Goal: Task Accomplishment & Management: Complete application form

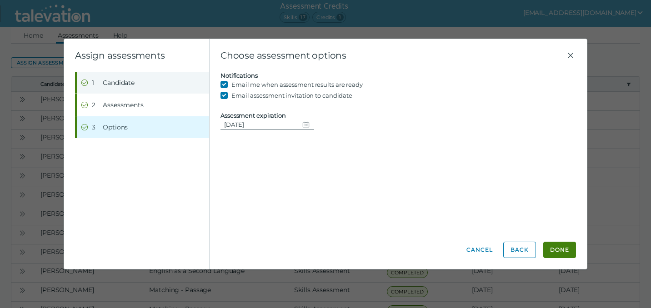
click at [115, 84] on span "Candidate" at bounding box center [119, 82] width 32 height 9
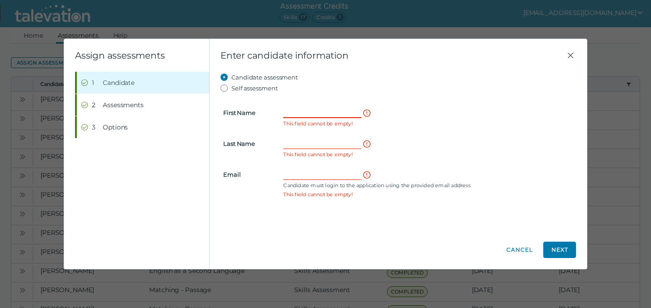
click at [297, 110] on input "First Name" at bounding box center [322, 112] width 78 height 11
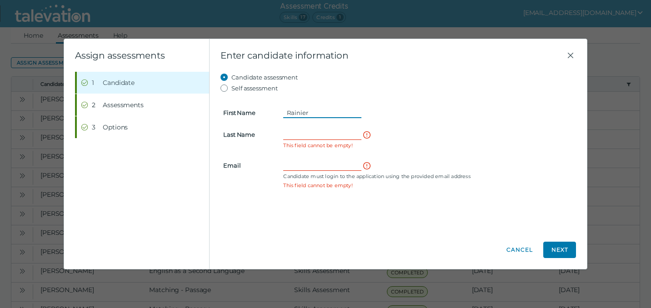
type input "Rainier"
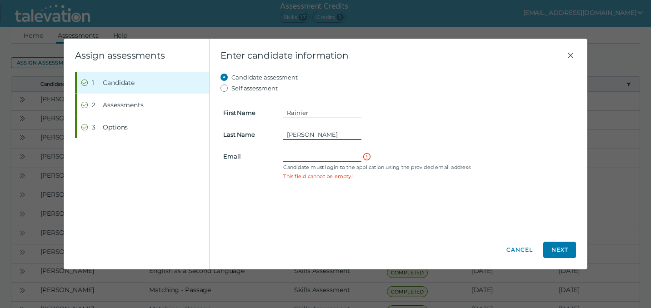
type input "[PERSON_NAME]"
paste input "[EMAIL_ADDRESS][DOMAIN_NAME]"
drag, startPoint x: 358, startPoint y: 157, endPoint x: 252, endPoint y: 156, distance: 105.5
click at [252, 156] on clr-input-container "Email [EMAIL_ADDRESS][DOMAIN_NAME] Candidate must login to the application usin…" at bounding box center [398, 161] width 361 height 20
type input "[EMAIL_ADDRESS][DOMAIN_NAME]"
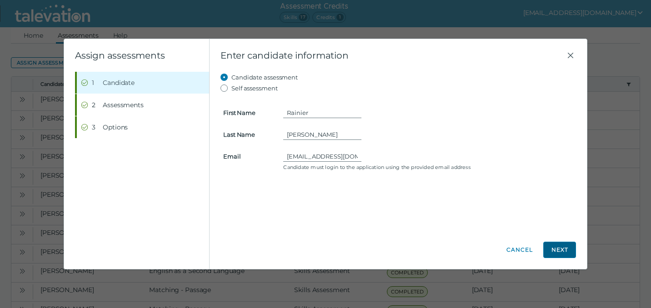
click at [554, 252] on button "Next" at bounding box center [559, 250] width 33 height 16
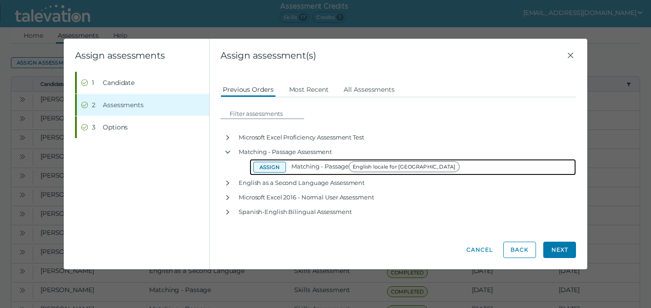
click at [273, 165] on button "Assign" at bounding box center [269, 167] width 33 height 11
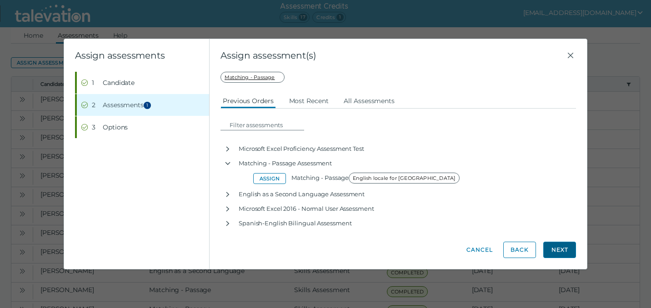
click at [562, 251] on button "Next" at bounding box center [559, 250] width 33 height 16
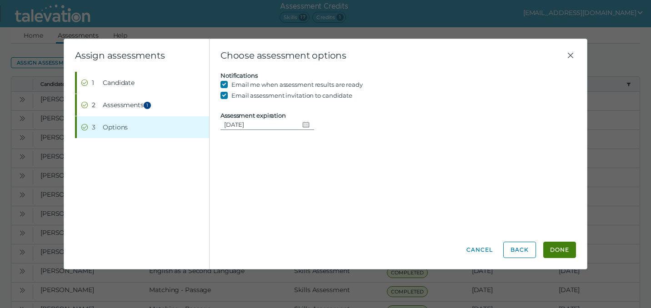
click at [304, 125] on icon "Change date, 08/30/2025" at bounding box center [305, 124] width 7 height 7
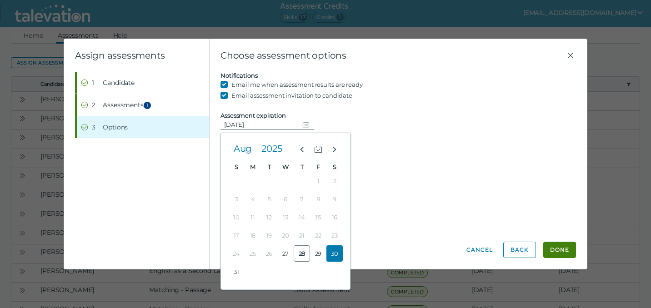
click at [338, 253] on button "30" at bounding box center [334, 254] width 16 height 16
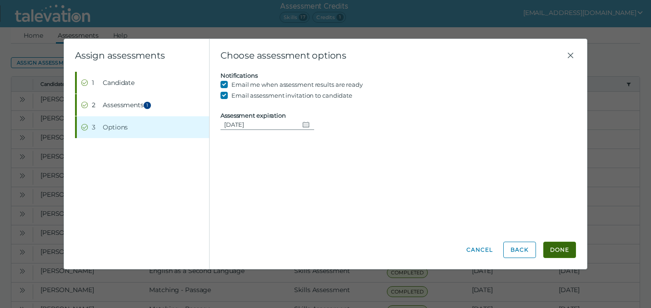
click at [563, 256] on button "Done" at bounding box center [559, 250] width 33 height 16
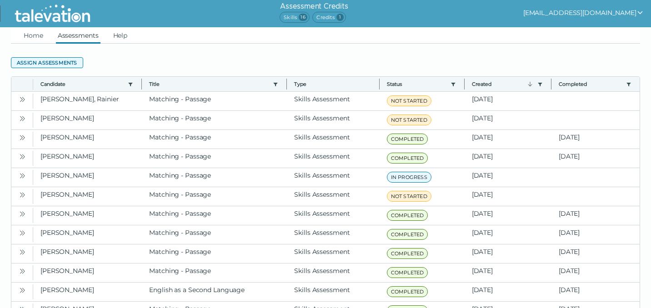
click at [70, 63] on button "Assign assessments" at bounding box center [47, 62] width 72 height 11
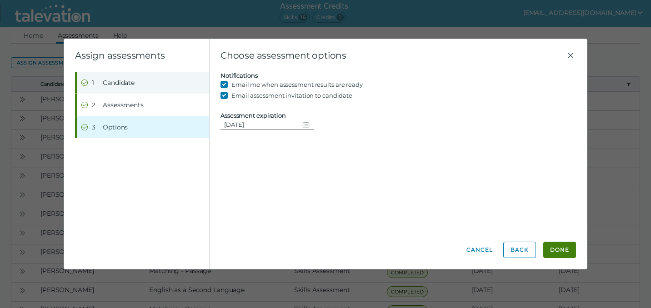
click at [125, 90] on button "Step 1 Candidate" at bounding box center [143, 83] width 132 height 22
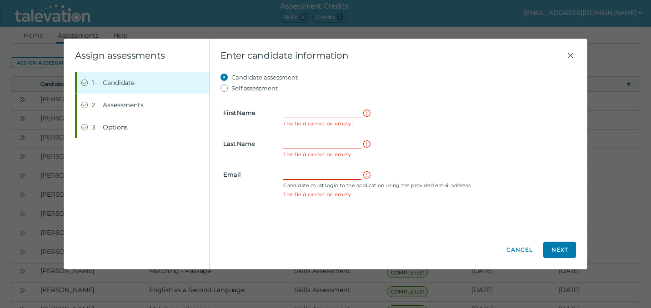
click at [294, 175] on input "Email" at bounding box center [322, 174] width 78 height 11
paste input "[EMAIL_ADDRESS][DOMAIN_NAME]"
type input "[EMAIL_ADDRESS][DOMAIN_NAME]"
click at [291, 112] on input "First Name" at bounding box center [322, 112] width 78 height 11
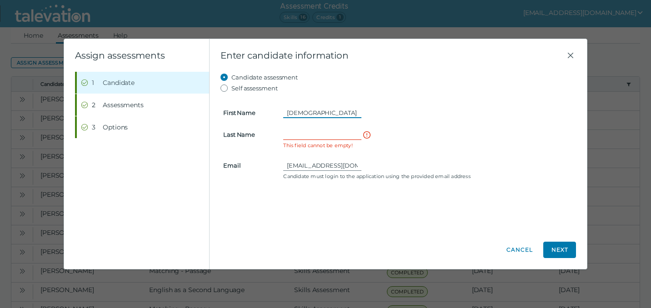
type input "[DEMOGRAPHIC_DATA]"
click at [302, 134] on input "Last Name" at bounding box center [322, 134] width 78 height 11
paste input "[PERSON_NAME]"
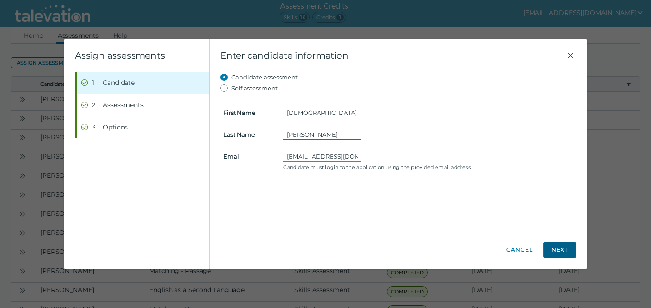
type input "[PERSON_NAME]"
click at [568, 252] on button "Next" at bounding box center [559, 250] width 33 height 16
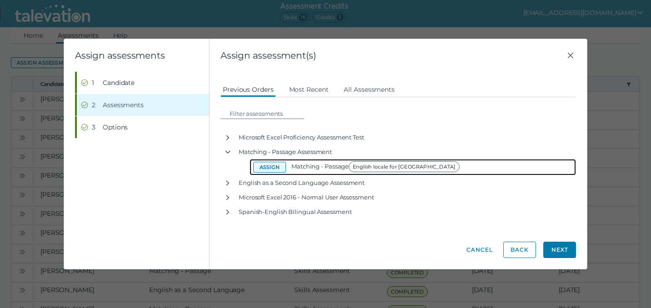
click at [278, 167] on button "Assign" at bounding box center [269, 167] width 33 height 11
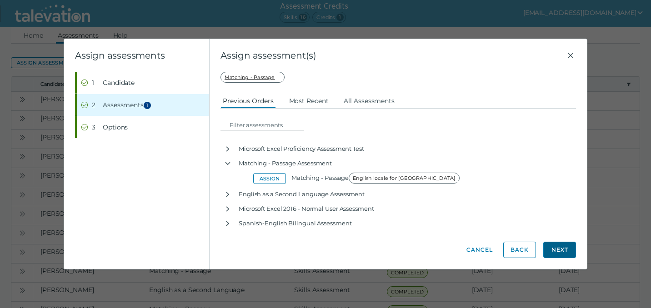
click at [559, 249] on button "Next" at bounding box center [559, 250] width 33 height 16
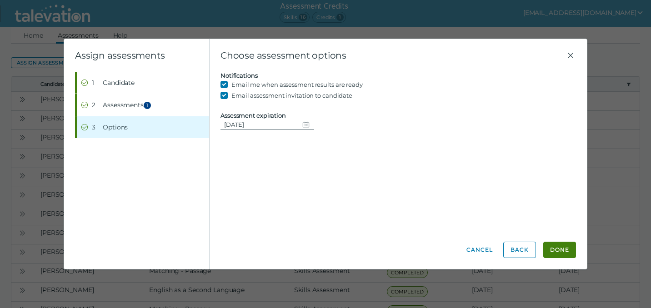
click at [304, 124] on icon "Change date, 08/30/2025" at bounding box center [305, 124] width 7 height 7
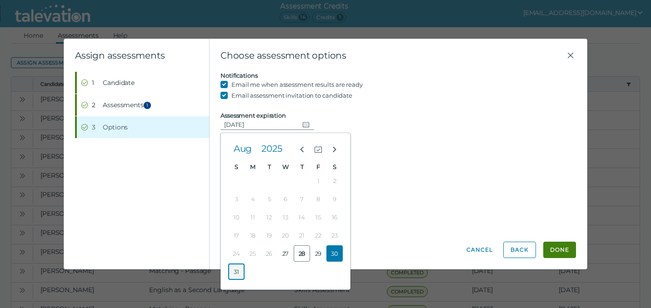
click at [238, 274] on button "31" at bounding box center [236, 272] width 16 height 16
type input "[DATE]"
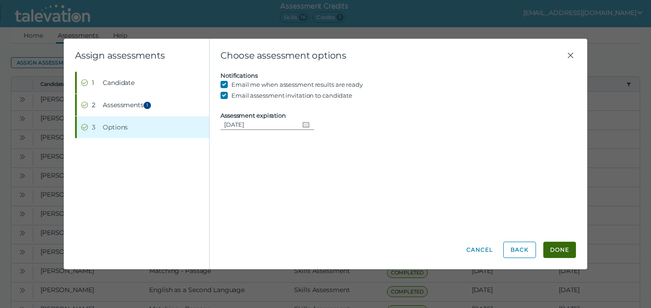
click at [554, 252] on button "Done" at bounding box center [559, 250] width 33 height 16
